Goal: Complete application form

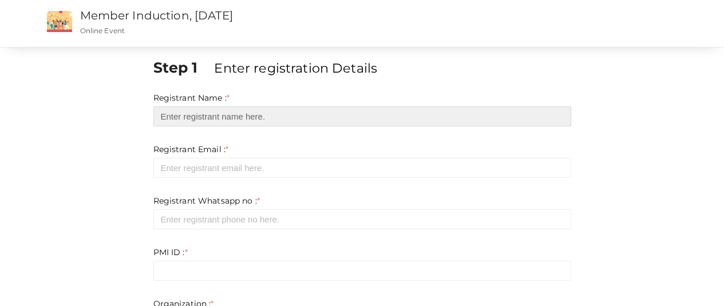
click at [168, 110] on input "text" at bounding box center [362, 116] width 418 height 20
type input "[PERSON_NAME]"
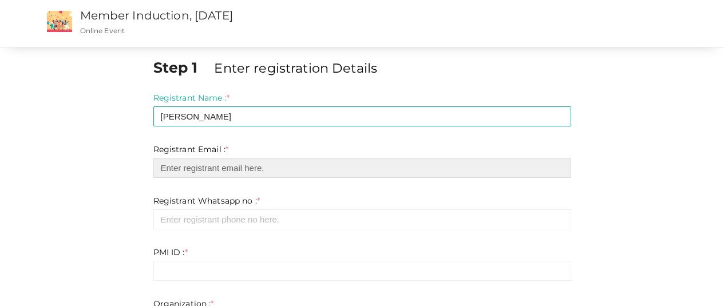
click at [208, 177] on input "email" at bounding box center [362, 168] width 418 height 20
type input "[EMAIL_ADDRESS][DOMAIN_NAME]"
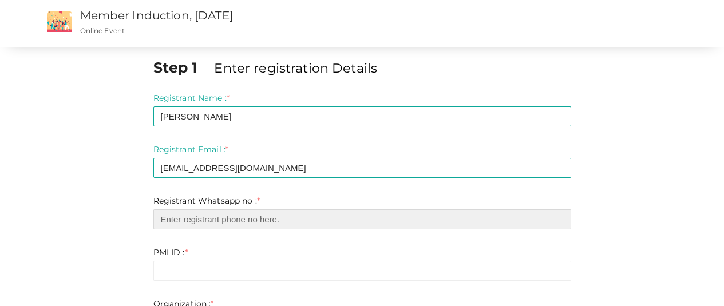
click at [217, 216] on input "number" at bounding box center [362, 219] width 418 height 20
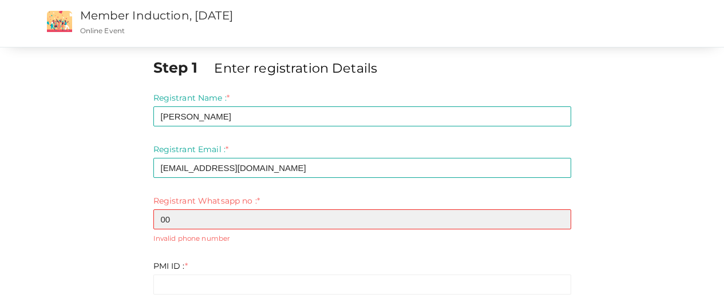
type input "0"
type input "9"
click at [559, 222] on input "-1" at bounding box center [362, 219] width 418 height 20
click at [559, 217] on input "0" at bounding box center [362, 219] width 418 height 20
click at [559, 223] on input "-1" at bounding box center [362, 219] width 418 height 20
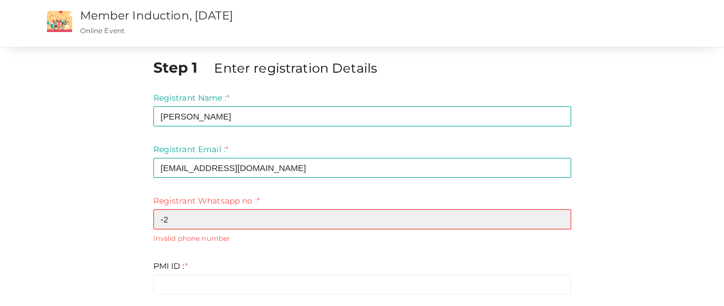
click at [559, 223] on input "-2" at bounding box center [362, 219] width 418 height 20
click at [559, 218] on input "-1" at bounding box center [362, 219] width 418 height 20
click at [559, 218] on input "0" at bounding box center [362, 219] width 418 height 20
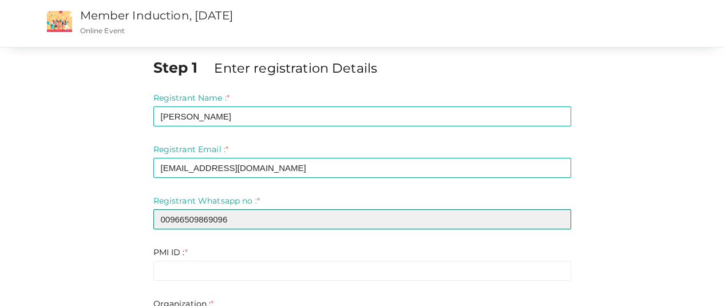
type input "00966509869096"
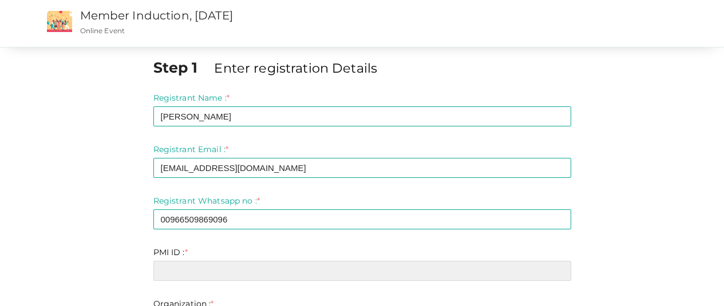
click at [403, 264] on input "text" at bounding box center [362, 271] width 418 height 20
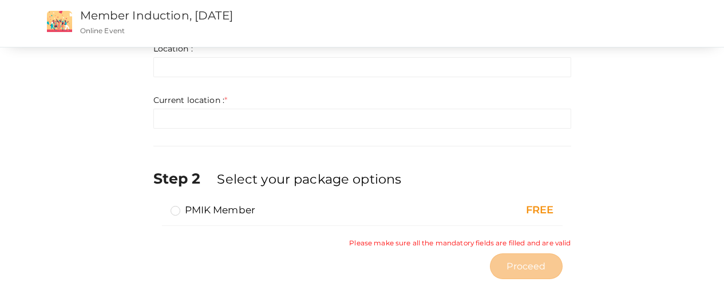
scroll to position [308, 0]
click at [175, 210] on label "PMIK Member" at bounding box center [212, 209] width 85 height 14
click at [159, 204] on input "PMIK Member" at bounding box center [159, 204] width 0 height 0
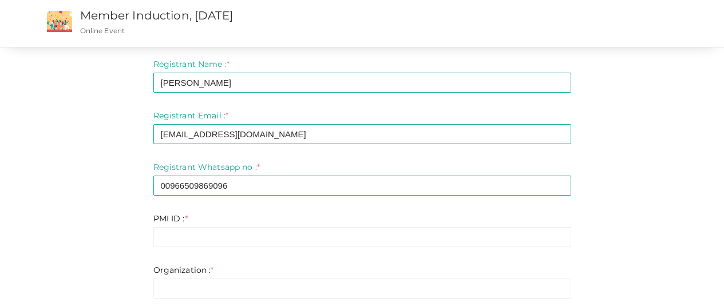
scroll to position [40, 0]
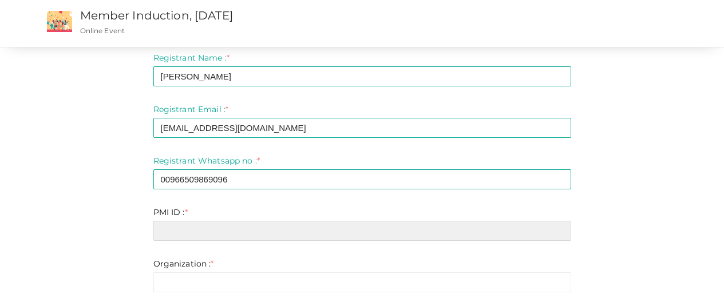
click at [195, 238] on input "text" at bounding box center [362, 231] width 418 height 20
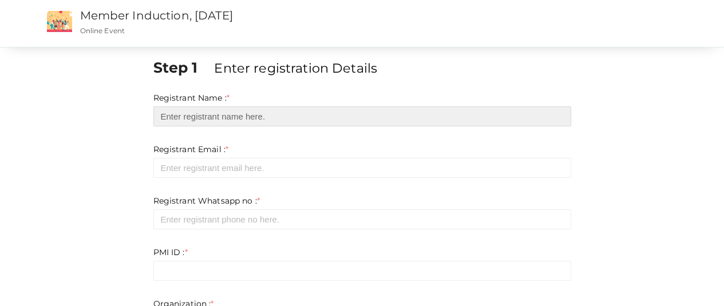
click at [218, 116] on input "text" at bounding box center [362, 116] width 418 height 20
type input "[PERSON_NAME]"
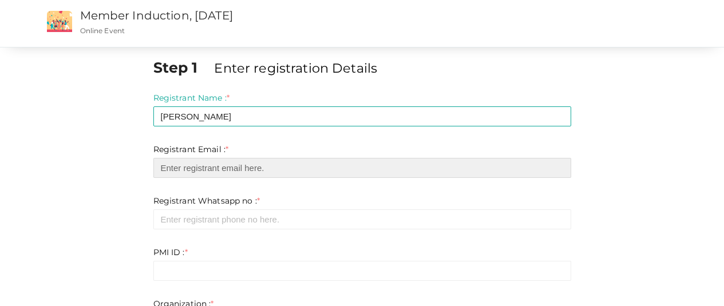
click at [218, 161] on input "email" at bounding box center [362, 168] width 418 height 20
type input "[EMAIL_ADDRESS][DOMAIN_NAME]"
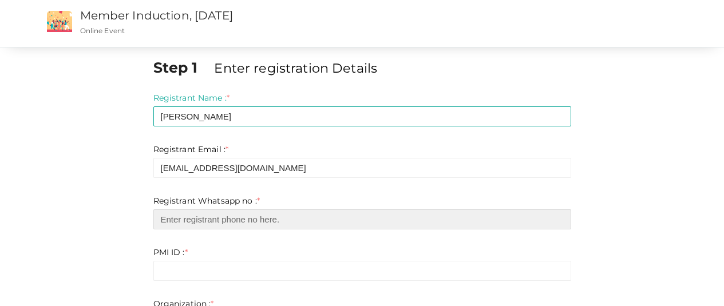
click at [224, 214] on input "number" at bounding box center [362, 219] width 418 height 20
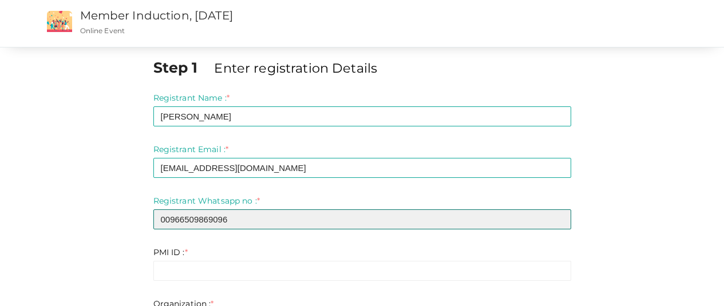
type input "00966509869096"
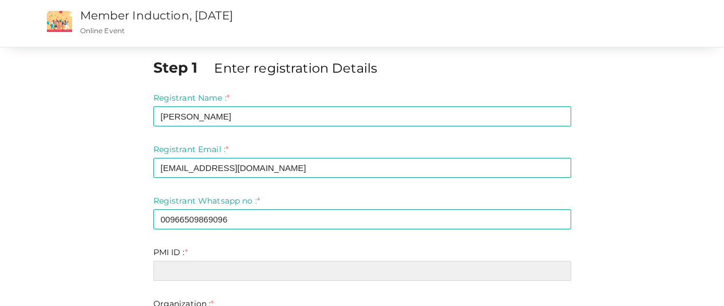
click at [200, 279] on input "text" at bounding box center [362, 271] width 418 height 20
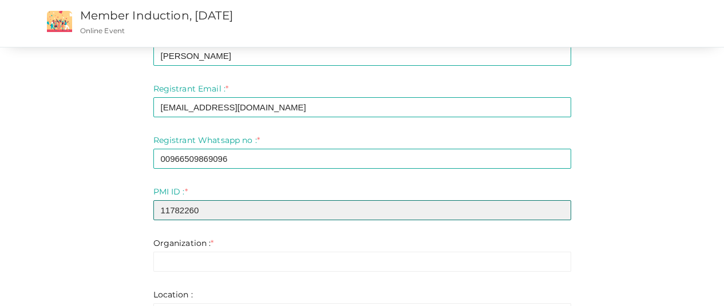
scroll to position [98, 0]
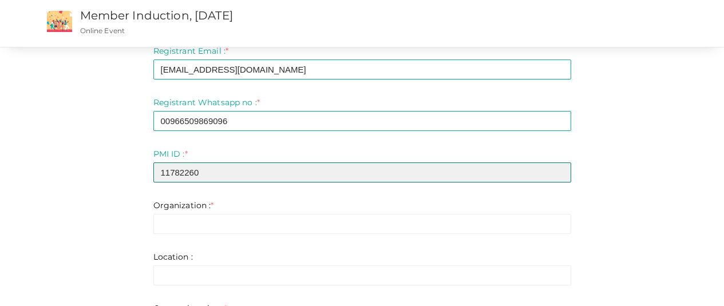
type input "11782260"
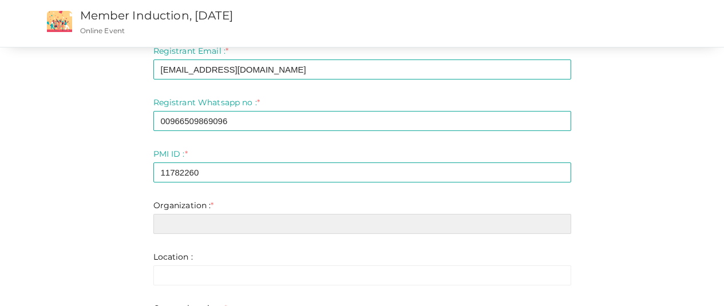
click at [190, 221] on input "text" at bounding box center [362, 224] width 418 height 20
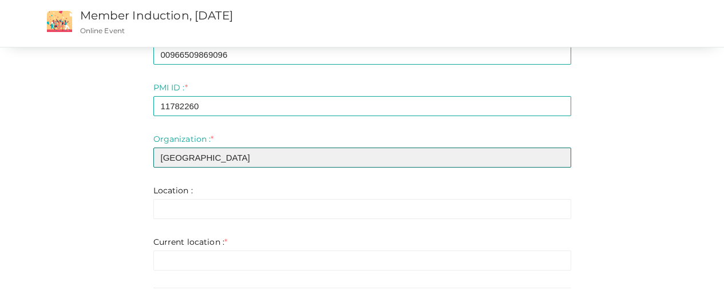
scroll to position [178, 0]
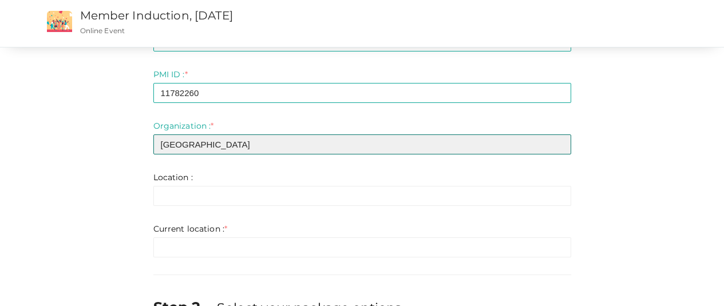
type input "Almana General Hospital"
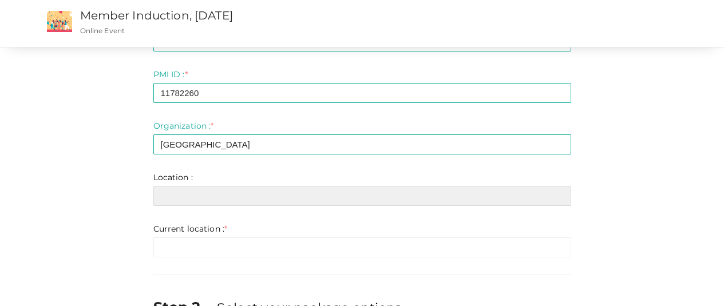
click at [180, 194] on input "text" at bounding box center [362, 196] width 418 height 20
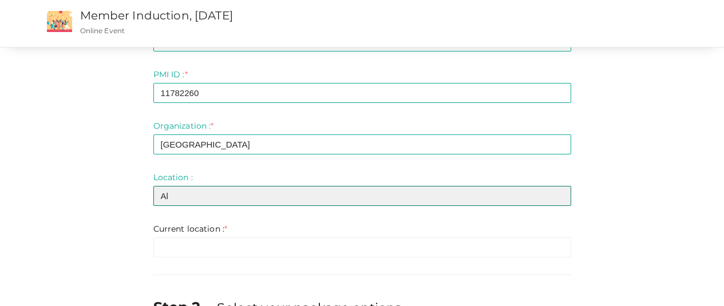
type input "A"
type input "Saudi Arabia"
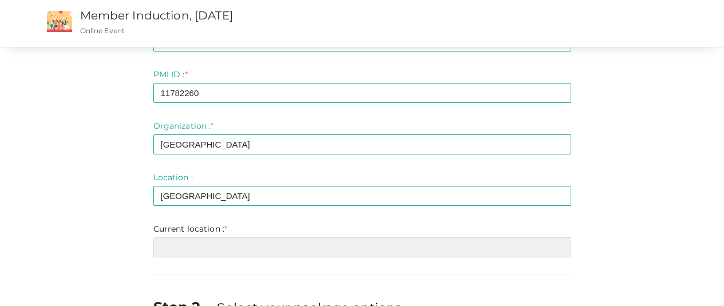
click at [190, 255] on input "text" at bounding box center [362, 247] width 418 height 20
type input "A"
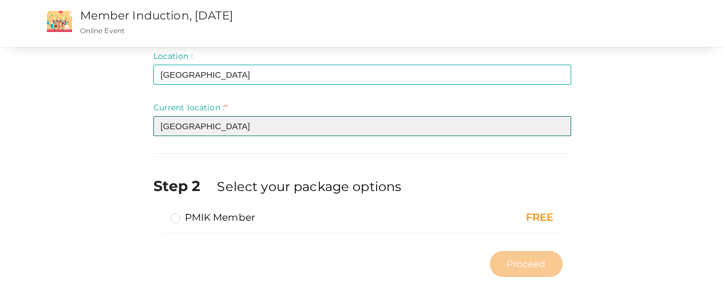
scroll to position [304, 0]
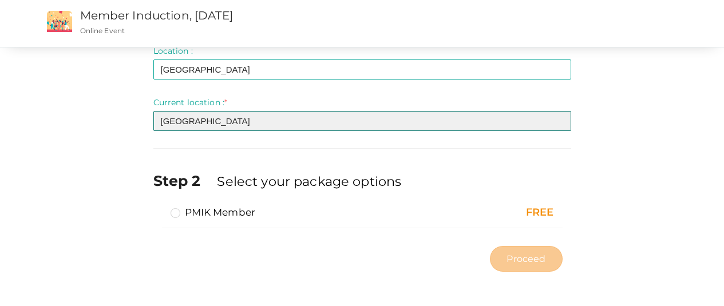
type input "Saudi Arabia"
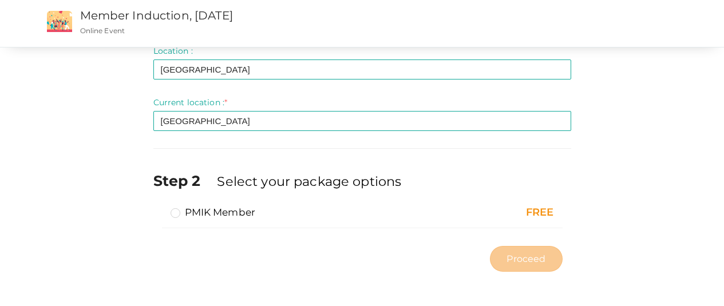
click at [174, 215] on label "PMIK Member" at bounding box center [212, 212] width 85 height 14
click at [159, 208] on input "PMIK Member" at bounding box center [159, 208] width 0 height 0
click at [538, 258] on span "Proceed" at bounding box center [525, 258] width 39 height 13
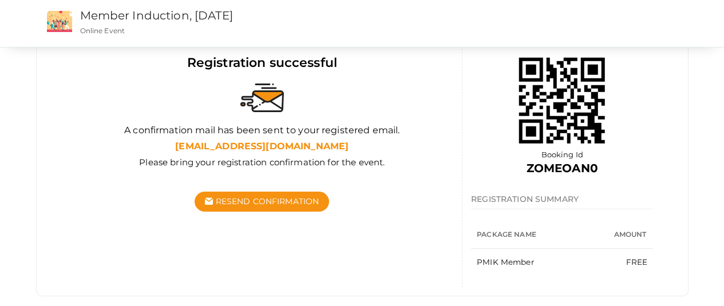
scroll to position [135, 0]
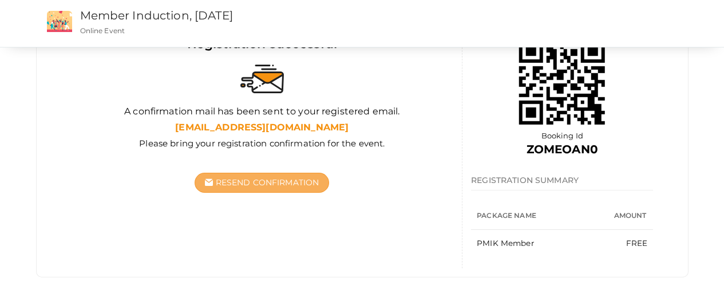
click at [284, 185] on span "Resend Confirmation" at bounding box center [268, 182] width 104 height 10
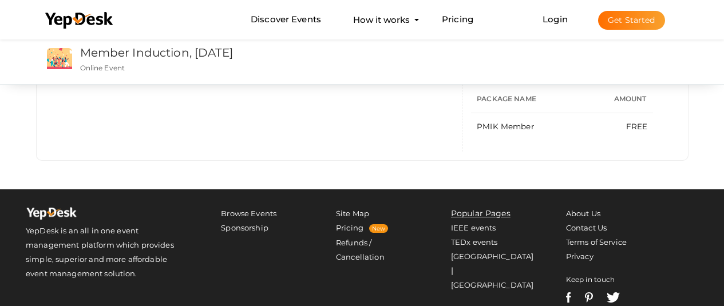
scroll to position [289, 0]
